Goal: Task Accomplishment & Management: Complete application form

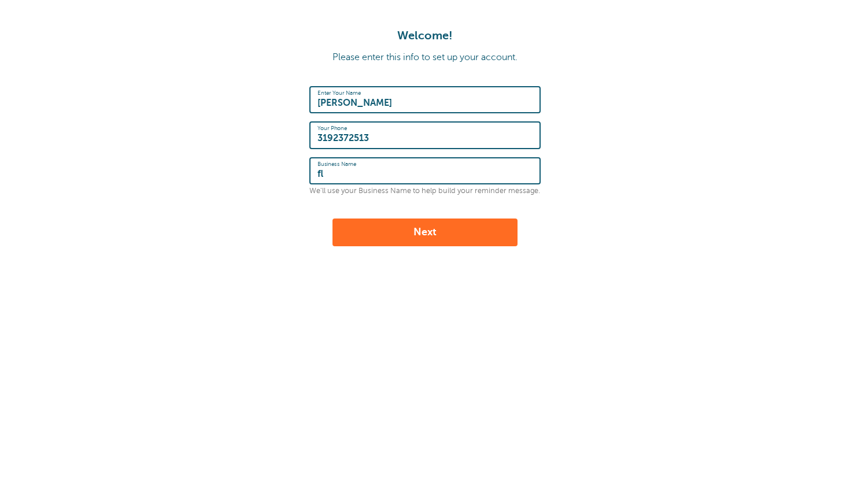
type input "f"
type input "Flo with Karla"
drag, startPoint x: 417, startPoint y: 174, endPoint x: 296, endPoint y: 172, distance: 121.4
click at [296, 174] on form "Enter Your Name Karla Your Phone 3192372513 Business Name Flo with Karla We'll …" at bounding box center [425, 166] width 827 height 160
type input "Y"
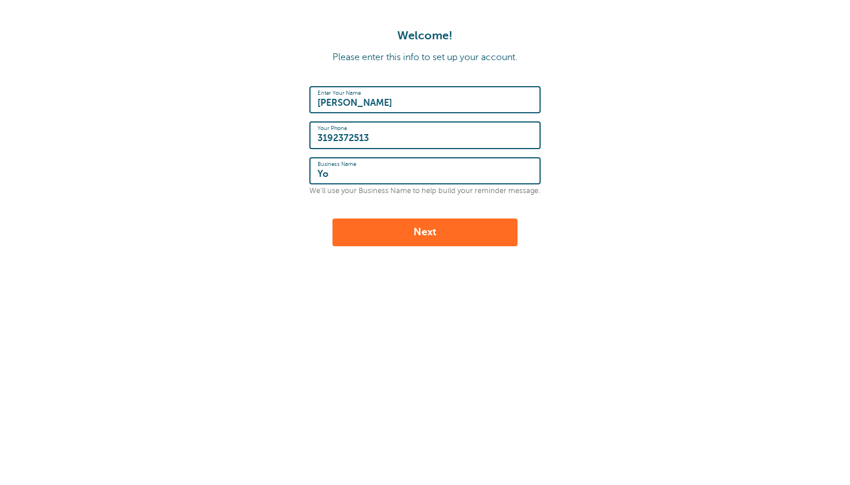
type input "Y"
type input "Flo with Karla"
drag, startPoint x: 423, startPoint y: 171, endPoint x: 306, endPoint y: 164, distance: 116.9
click at [306, 164] on form "Enter Your Name Karla Your Phone 3192372513 Business Name Flo with Karla We'll …" at bounding box center [425, 166] width 827 height 160
type input "Ser Yoga"
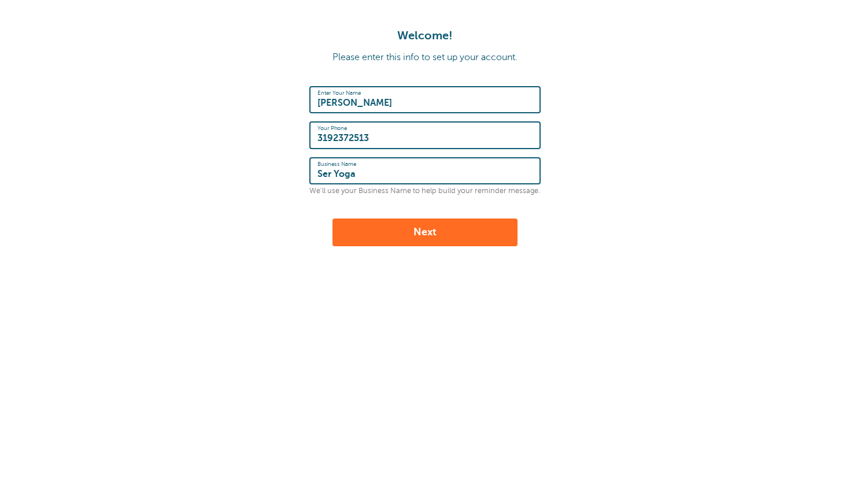
drag, startPoint x: 389, startPoint y: 170, endPoint x: 310, endPoint y: 178, distance: 79.6
click at [310, 178] on div "Business Name Ser Yoga" at bounding box center [424, 170] width 231 height 27
drag, startPoint x: 420, startPoint y: 173, endPoint x: 359, endPoint y: 171, distance: 60.7
click at [359, 171] on input "Ser Yoga with Karla" at bounding box center [424, 170] width 215 height 25
type input "Ser Yoga & Flow"
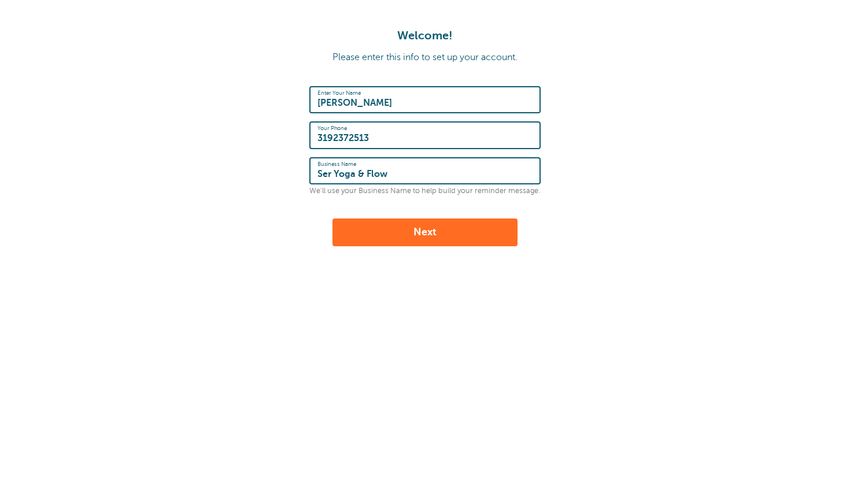
click at [400, 230] on button "Next" at bounding box center [424, 232] width 185 height 28
click at [653, 71] on div "Welcome! Please enter this info to set up your account. Enter Your Name [PERSON…" at bounding box center [425, 137] width 827 height 217
type input "K"
type input "Karla Monroe"
click at [406, 231] on button "Next" at bounding box center [424, 232] width 185 height 28
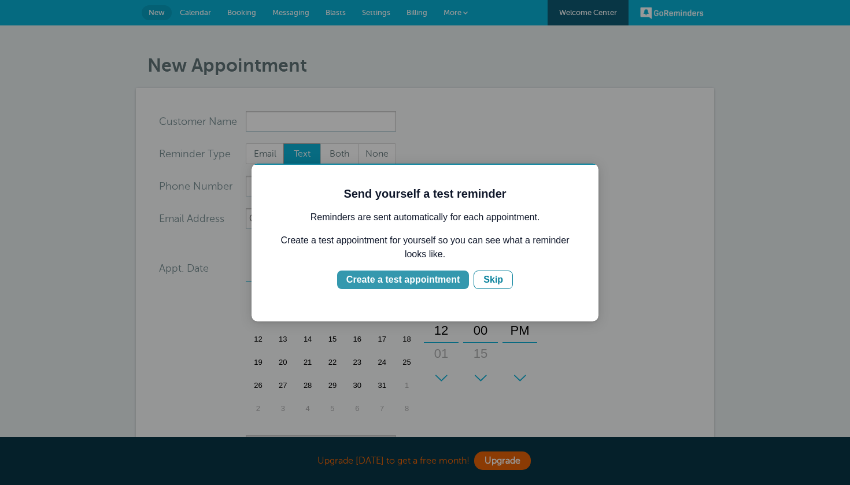
click at [439, 283] on div "Create a test appointment" at bounding box center [402, 280] width 113 height 14
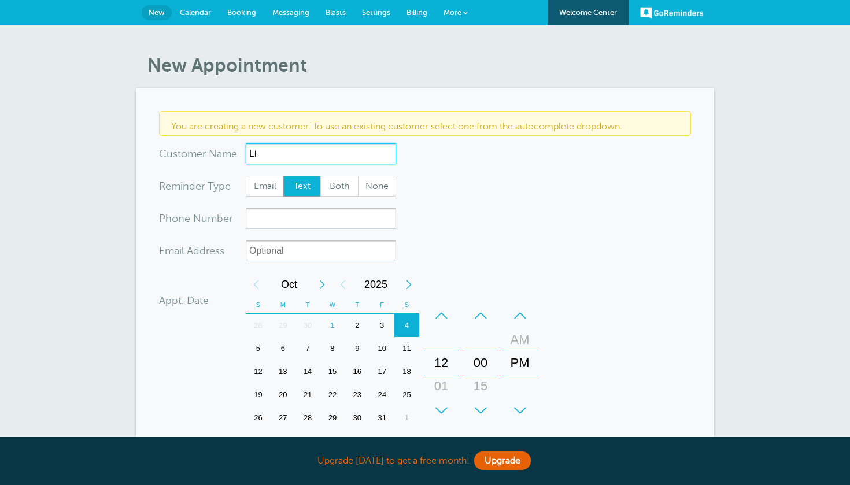
type input "Liz"
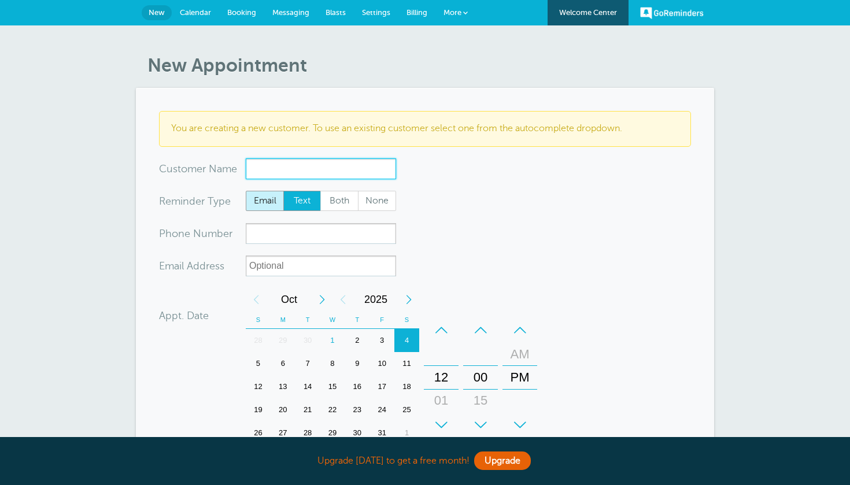
type input "Liz ❣️"
click at [306, 199] on span "Text" at bounding box center [302, 201] width 37 height 20
click at [283, 191] on input "Text" at bounding box center [283, 190] width 1 height 1
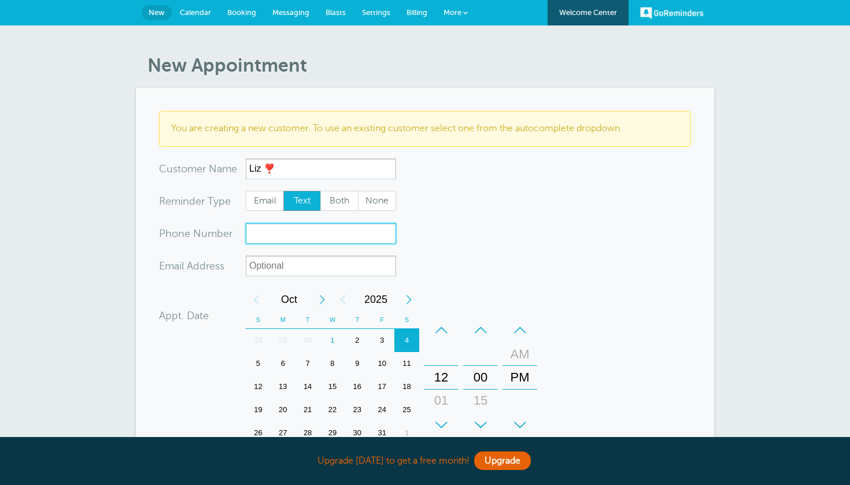
click at [289, 235] on input "xxx-no-autofill" at bounding box center [321, 233] width 150 height 21
type input "l"
type input "5633408916"
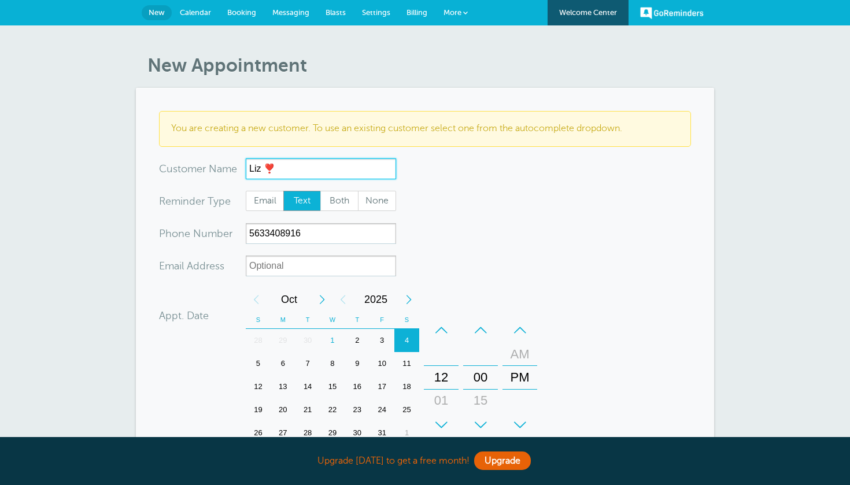
drag, startPoint x: 293, startPoint y: 167, endPoint x: 208, endPoint y: 177, distance: 85.6
click at [208, 177] on div "x-no-autofill Cus tomer N ame Liz ❣️ No search results. Edit Remove" at bounding box center [277, 168] width 237 height 21
type input "Liz"
type input "Liz ❣️"
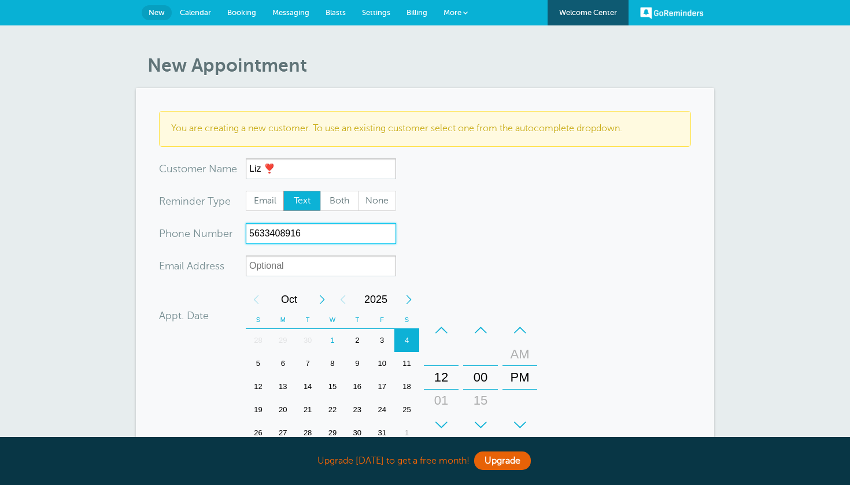
type input "5633408916"
click at [321, 265] on input "xx-no-autofill" at bounding box center [321, 265] width 150 height 21
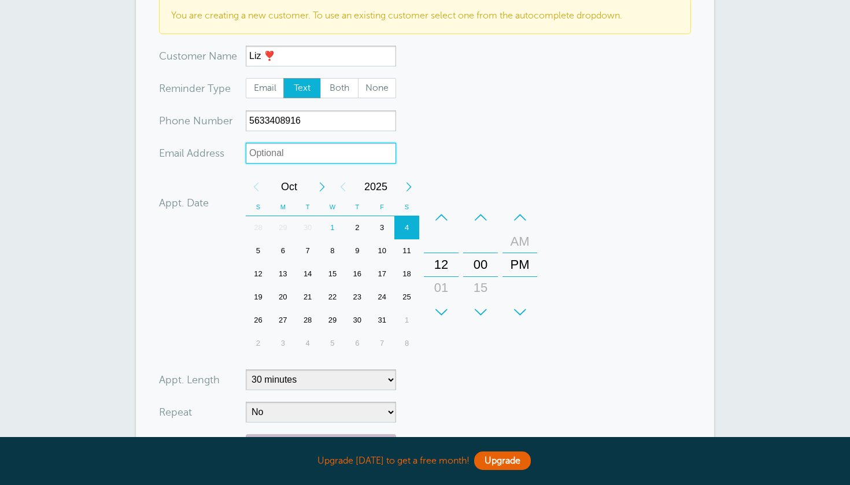
scroll to position [117, 0]
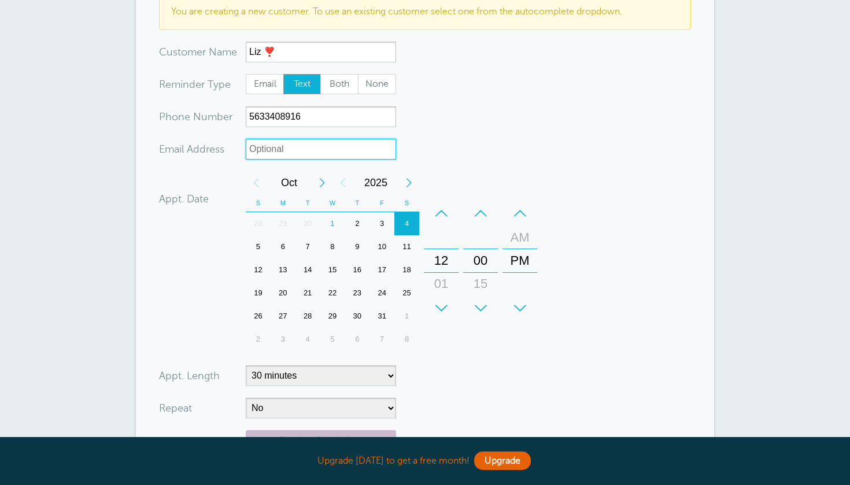
click at [407, 229] on div "4" at bounding box center [406, 223] width 25 height 23
click at [443, 213] on div "–" at bounding box center [441, 213] width 35 height 23
click at [442, 309] on div "+" at bounding box center [441, 308] width 35 height 23
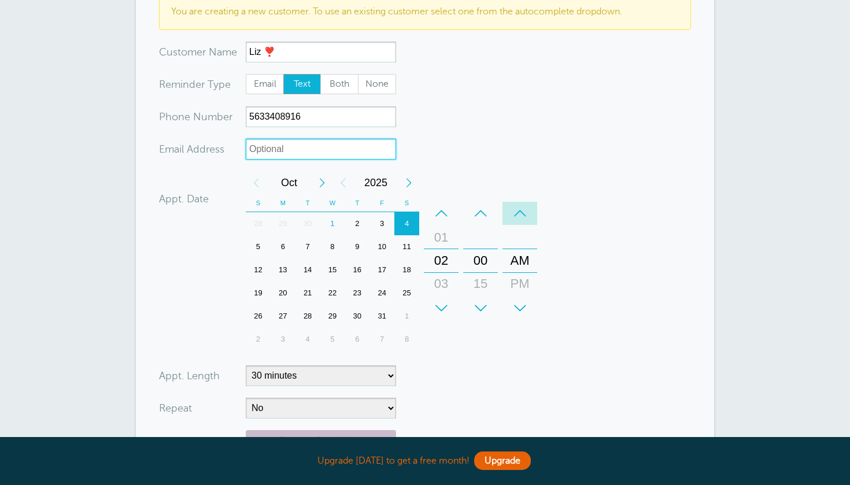
click at [528, 210] on div "–" at bounding box center [519, 213] width 35 height 23
click at [439, 211] on div "–" at bounding box center [441, 213] width 35 height 23
click at [486, 306] on div "+" at bounding box center [480, 308] width 35 height 23
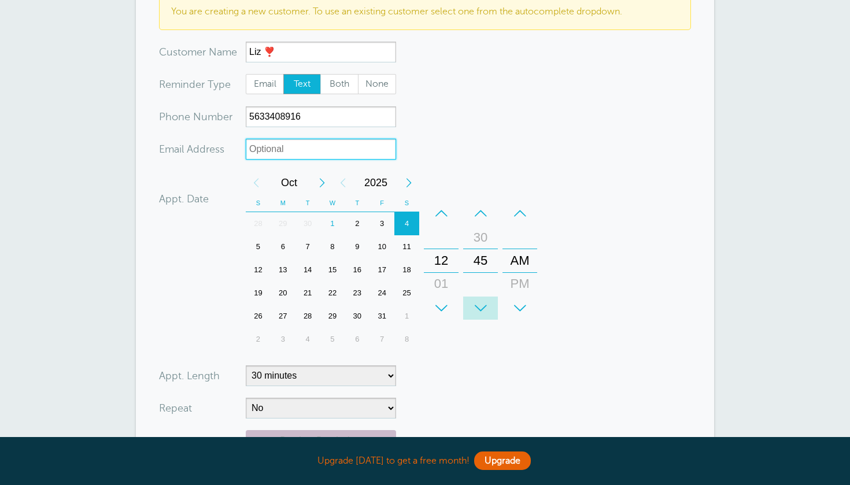
click at [486, 306] on div "+" at bounding box center [480, 308] width 35 height 23
click at [444, 302] on div "+" at bounding box center [441, 308] width 35 height 23
click at [483, 209] on div "–" at bounding box center [480, 213] width 35 height 23
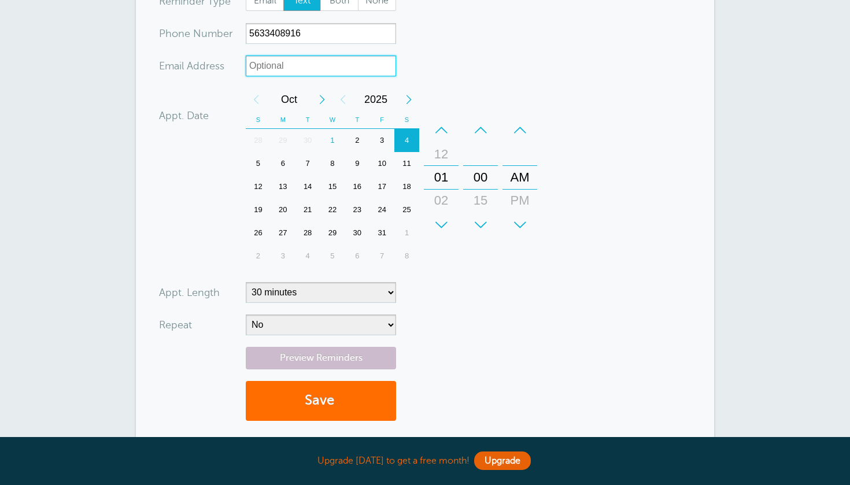
scroll to position [221, 0]
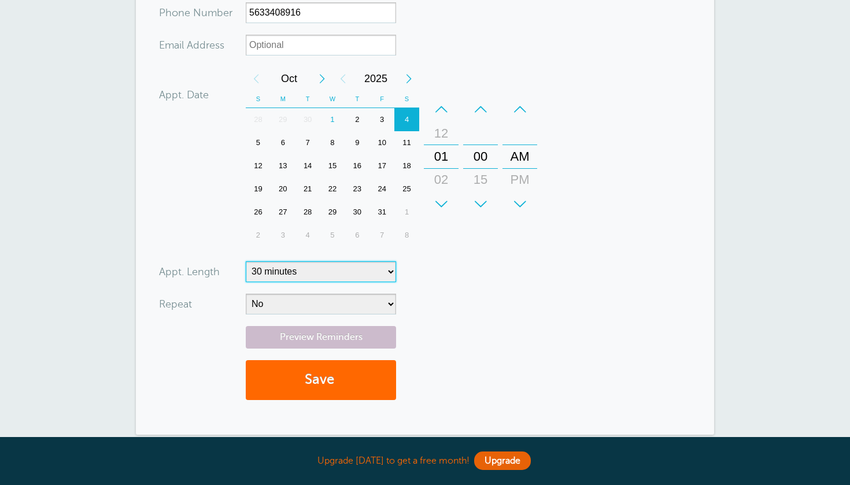
select select "60"
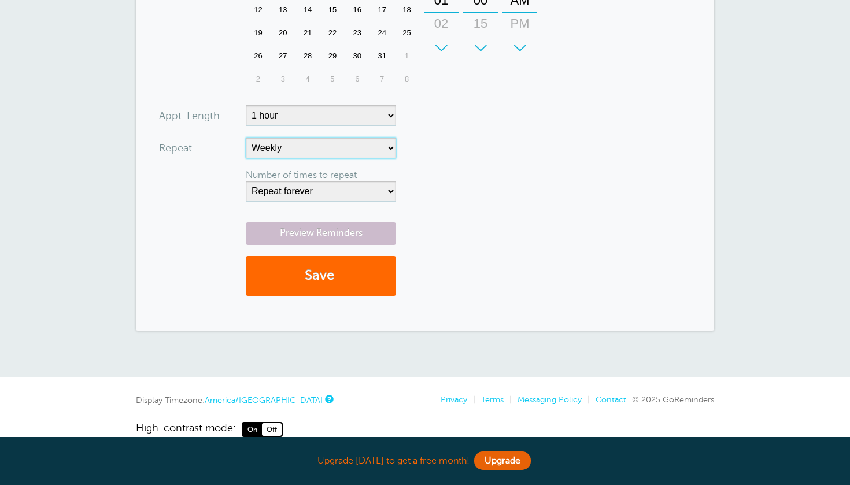
scroll to position [383, 0]
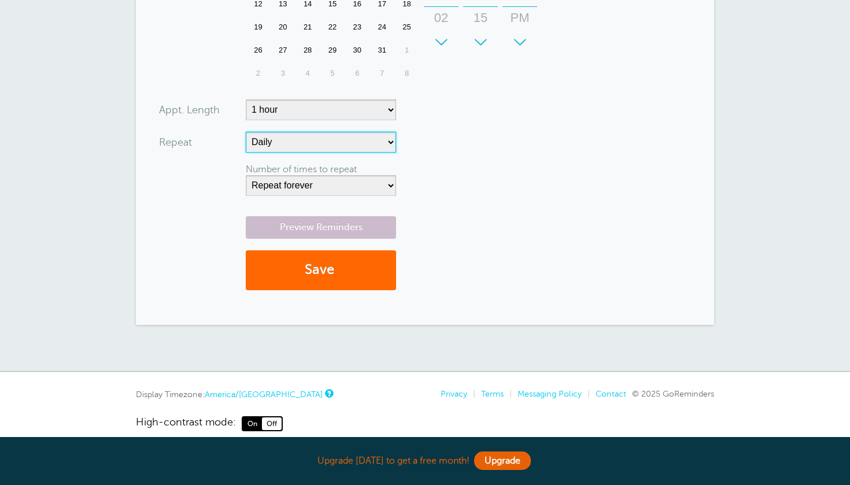
select select "RRULE:FREQ=WEEKLY"
click at [335, 233] on link "Preview Reminders" at bounding box center [321, 227] width 150 height 23
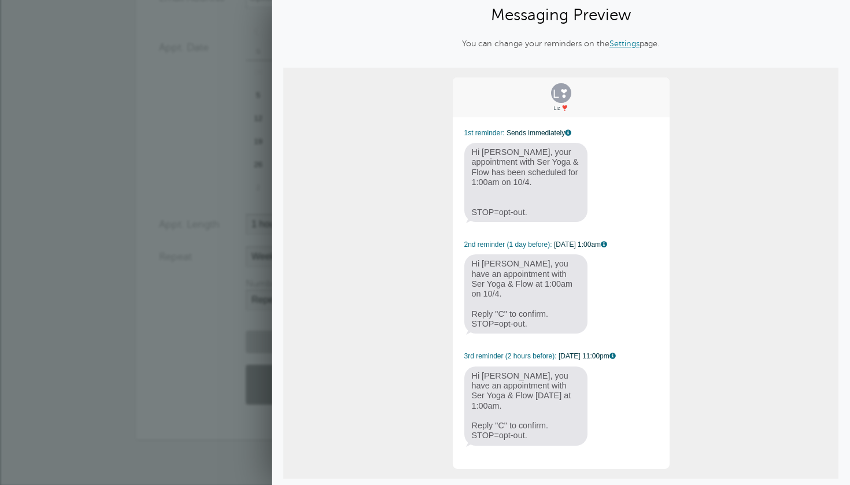
scroll to position [38, 0]
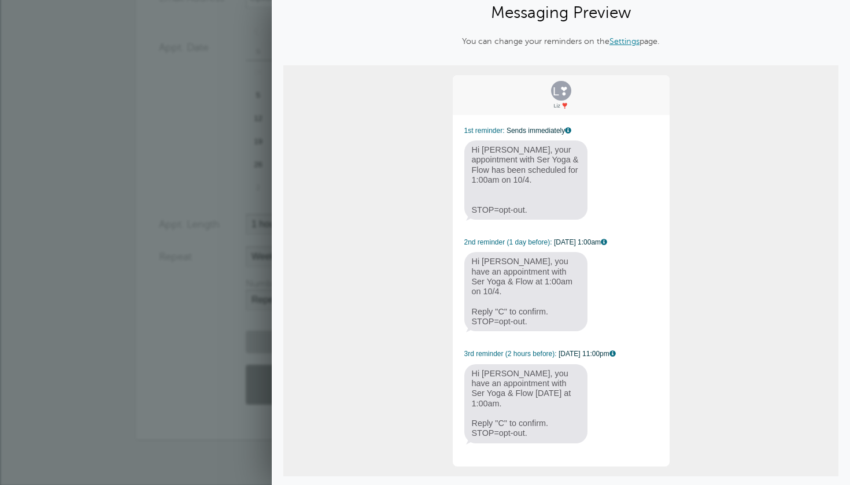
click at [245, 184] on div "Appt. Date 10/04/2025 01:00 Calendar Time + – Month January February March Apri…" at bounding box center [350, 111] width 383 height 183
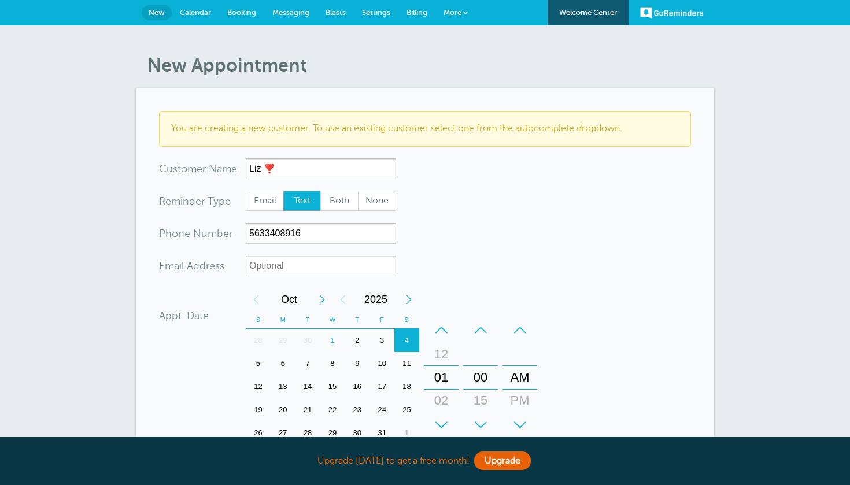
scroll to position [0, 0]
click at [205, 14] on span "Calendar" at bounding box center [195, 12] width 31 height 9
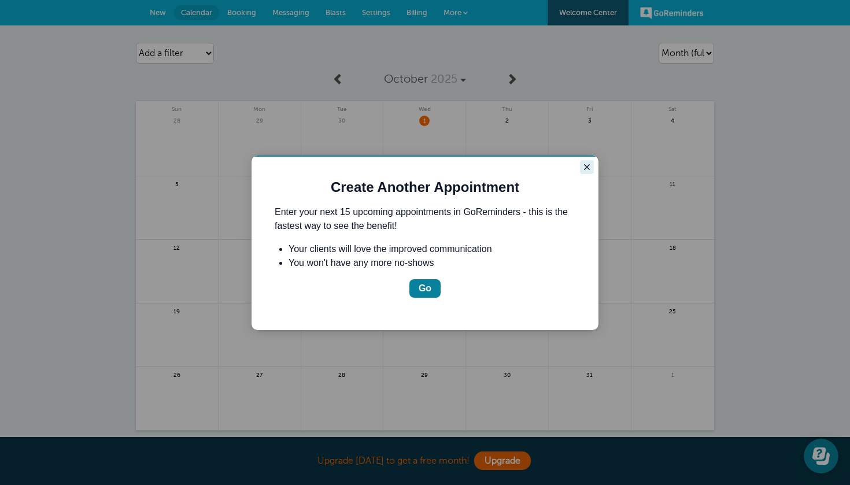
click at [587, 170] on icon "Close guide" at bounding box center [586, 166] width 9 height 9
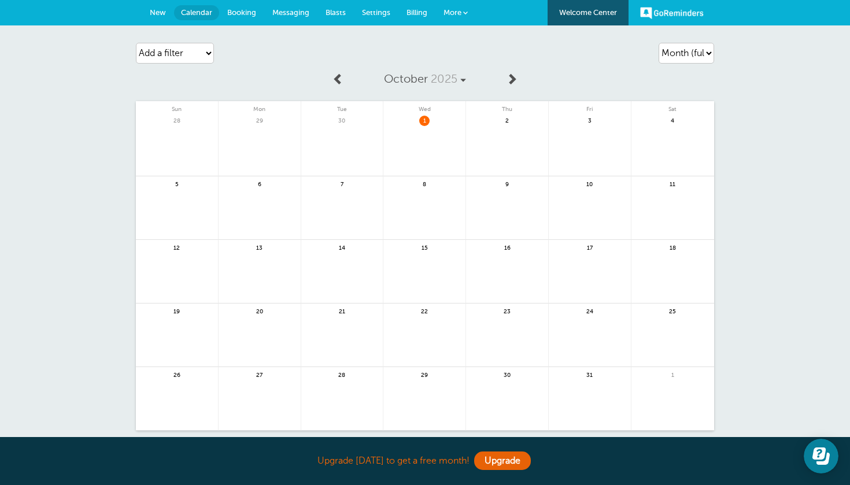
click at [433, 12] on link "Billing" at bounding box center [416, 12] width 37 height 25
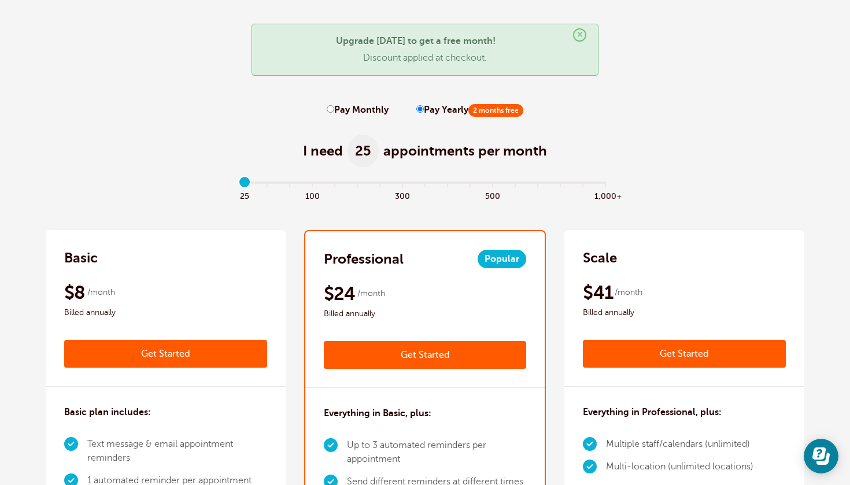
scroll to position [57, 0]
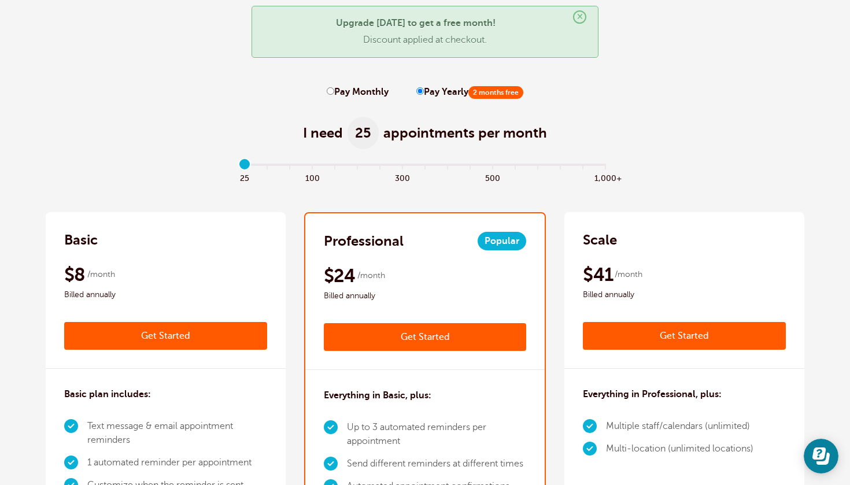
click at [332, 91] on input "Pay Monthly" at bounding box center [331, 91] width 8 height 8
radio input "true"
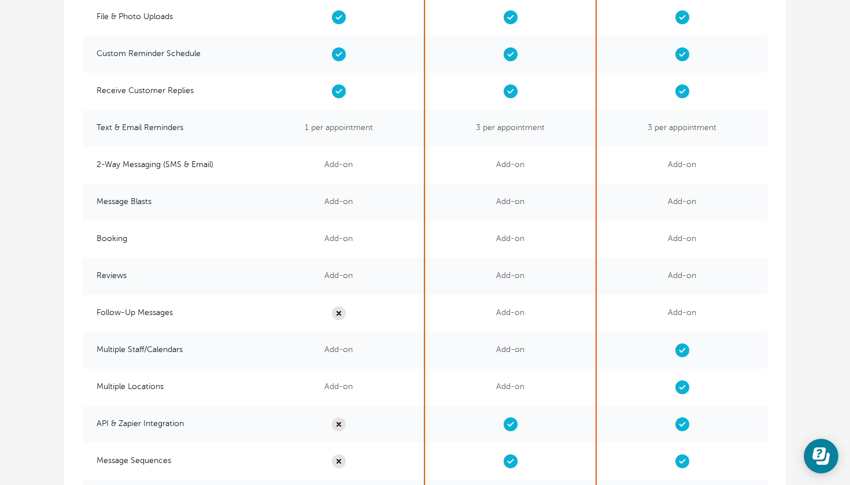
scroll to position [2641, 0]
